Goal: Task Accomplishment & Management: Use online tool/utility

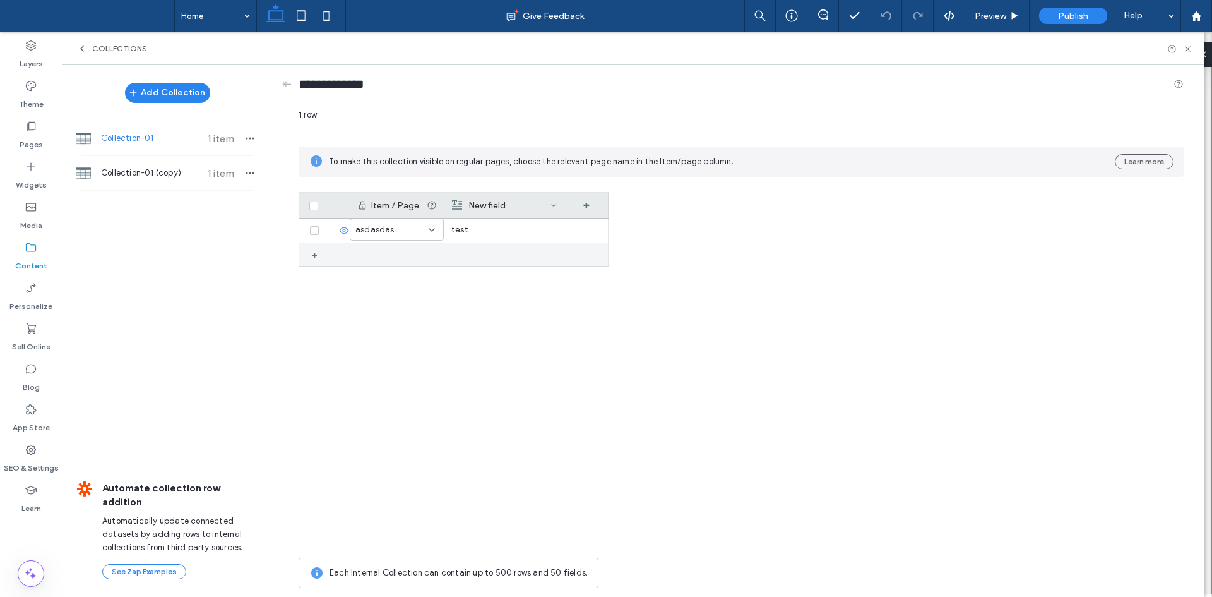
click at [507, 260] on div at bounding box center [503, 254] width 105 height 23
click at [507, 260] on div at bounding box center [504, 254] width 105 height 21
click at [507, 260] on div at bounding box center [504, 255] width 105 height 22
click at [506, 324] on div "tetsests test" at bounding box center [526, 384] width 164 height 333
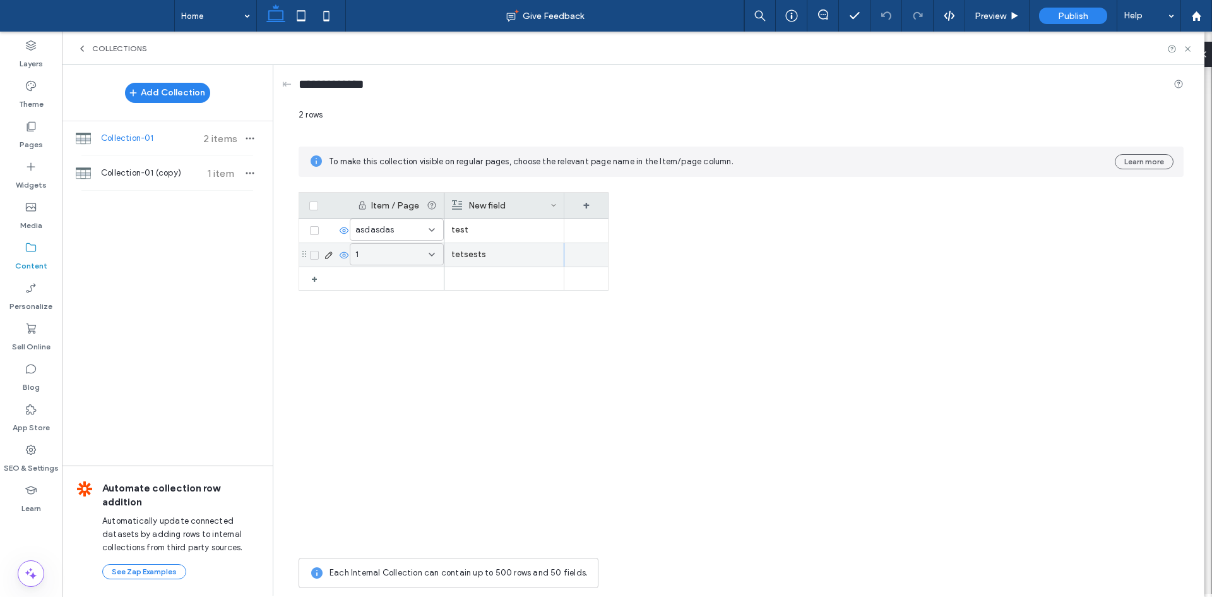
click at [345, 255] on icon at bounding box center [344, 255] width 10 height 10
drag, startPoint x: 206, startPoint y: 226, endPoint x: 225, endPoint y: 171, distance: 57.9
click at [206, 225] on div "Add Collection Collection-01 2 items Collection-01 (copy) 1 item Automate colle…" at bounding box center [167, 329] width 211 height 529
click at [246, 136] on icon "button" at bounding box center [250, 138] width 10 height 10
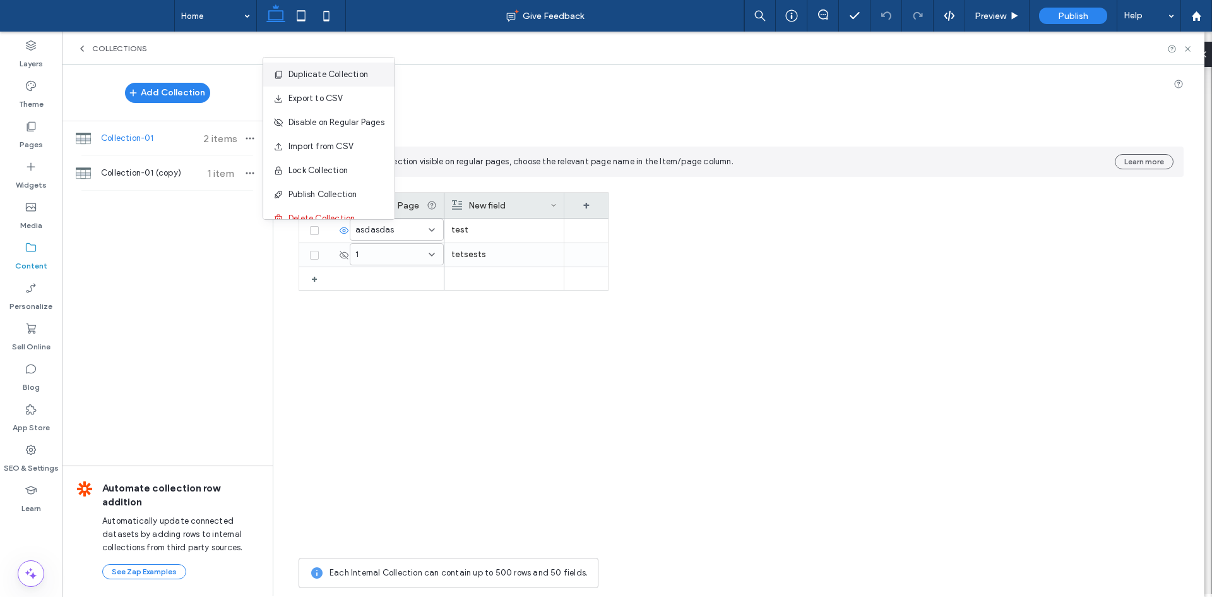
click at [338, 72] on span "Duplicate Collection" at bounding box center [328, 74] width 80 height 13
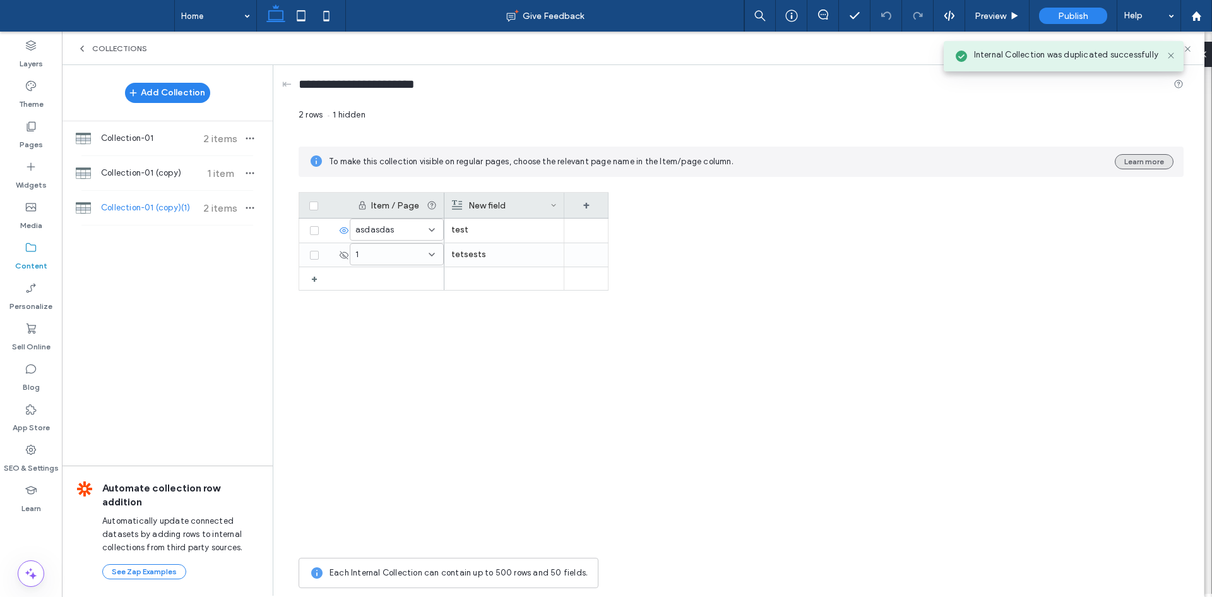
click at [1158, 166] on button "Learn more" at bounding box center [1144, 161] width 59 height 15
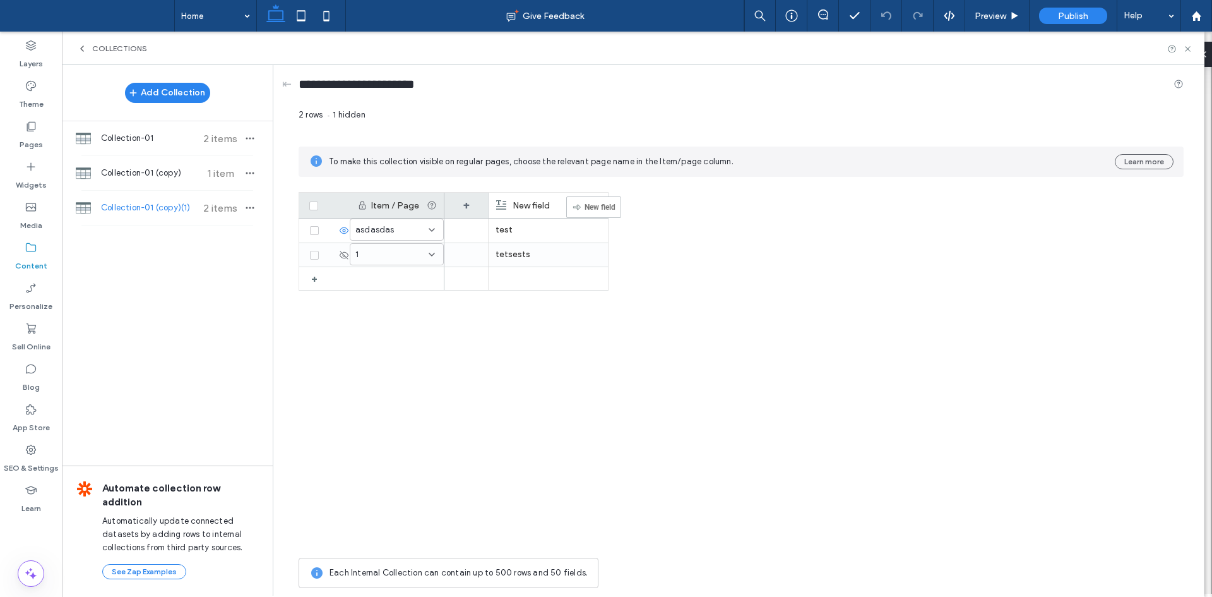
drag, startPoint x: 530, startPoint y: 201, endPoint x: 606, endPoint y: 202, distance: 76.4
drag, startPoint x: 571, startPoint y: 205, endPoint x: 475, endPoint y: 201, distance: 96.0
click at [654, 342] on div "Item / Page New field + + asdasdas 1 test tetsests" at bounding box center [741, 371] width 885 height 359
drag, startPoint x: 384, startPoint y: 197, endPoint x: 498, endPoint y: 227, distance: 118.2
click at [539, 211] on div "Item / Page New field +" at bounding box center [454, 206] width 310 height 26
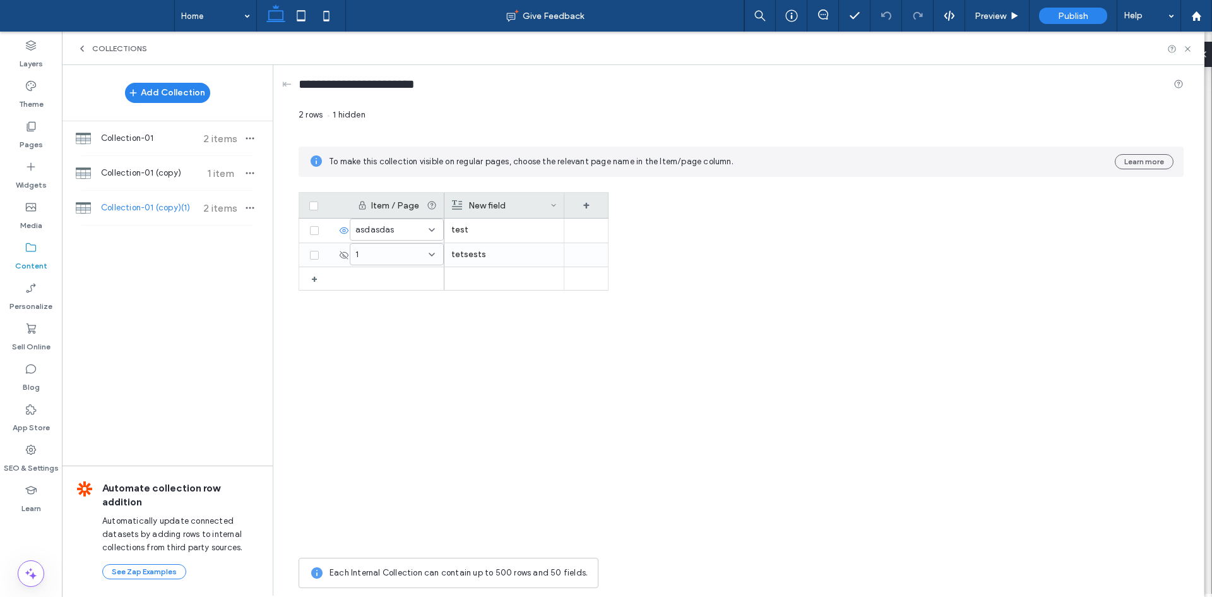
drag, startPoint x: 326, startPoint y: 199, endPoint x: 366, endPoint y: 197, distance: 39.8
click at [375, 197] on div "Item / Page" at bounding box center [371, 205] width 145 height 25
click at [316, 208] on span at bounding box center [313, 205] width 9 height 9
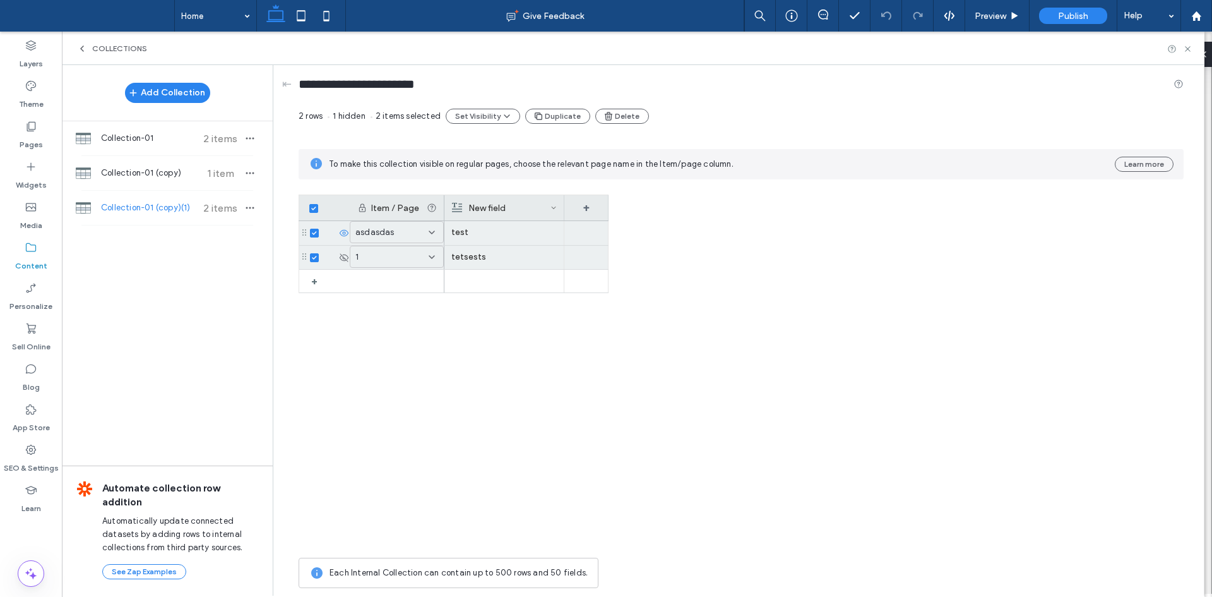
click at [316, 208] on span at bounding box center [313, 208] width 9 height 9
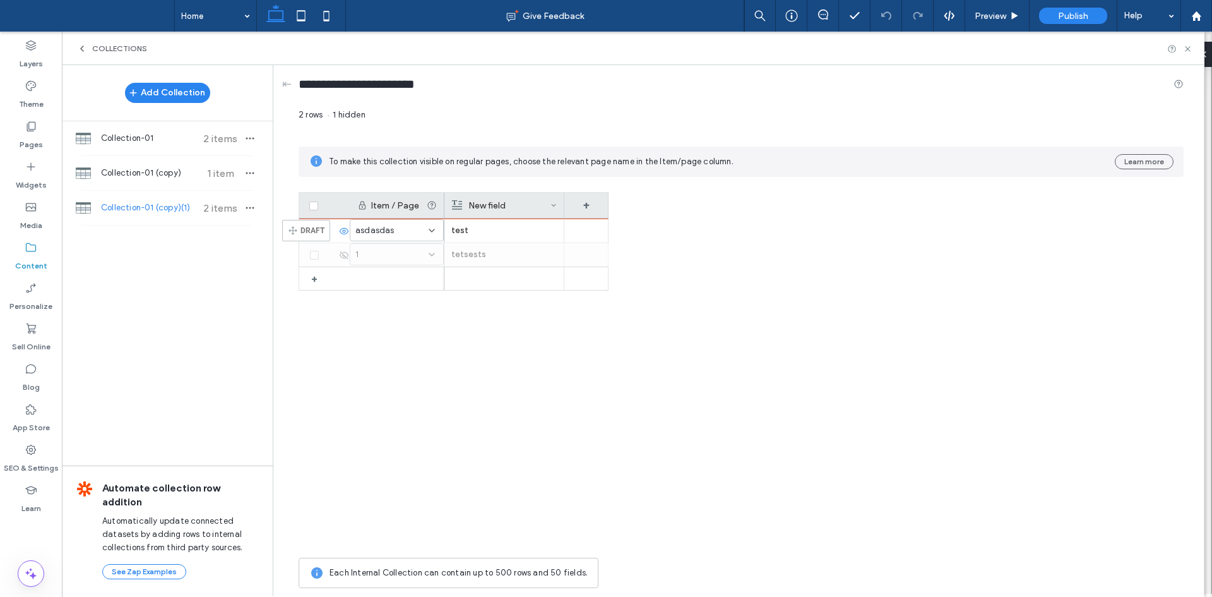
drag, startPoint x: 302, startPoint y: 254, endPoint x: 301, endPoint y: 225, distance: 28.4
click at [419, 336] on div "+ asdasdas 1 test tetsests" at bounding box center [454, 384] width 310 height 333
